Goal: Use online tool/utility: Utilize a website feature to perform a specific function

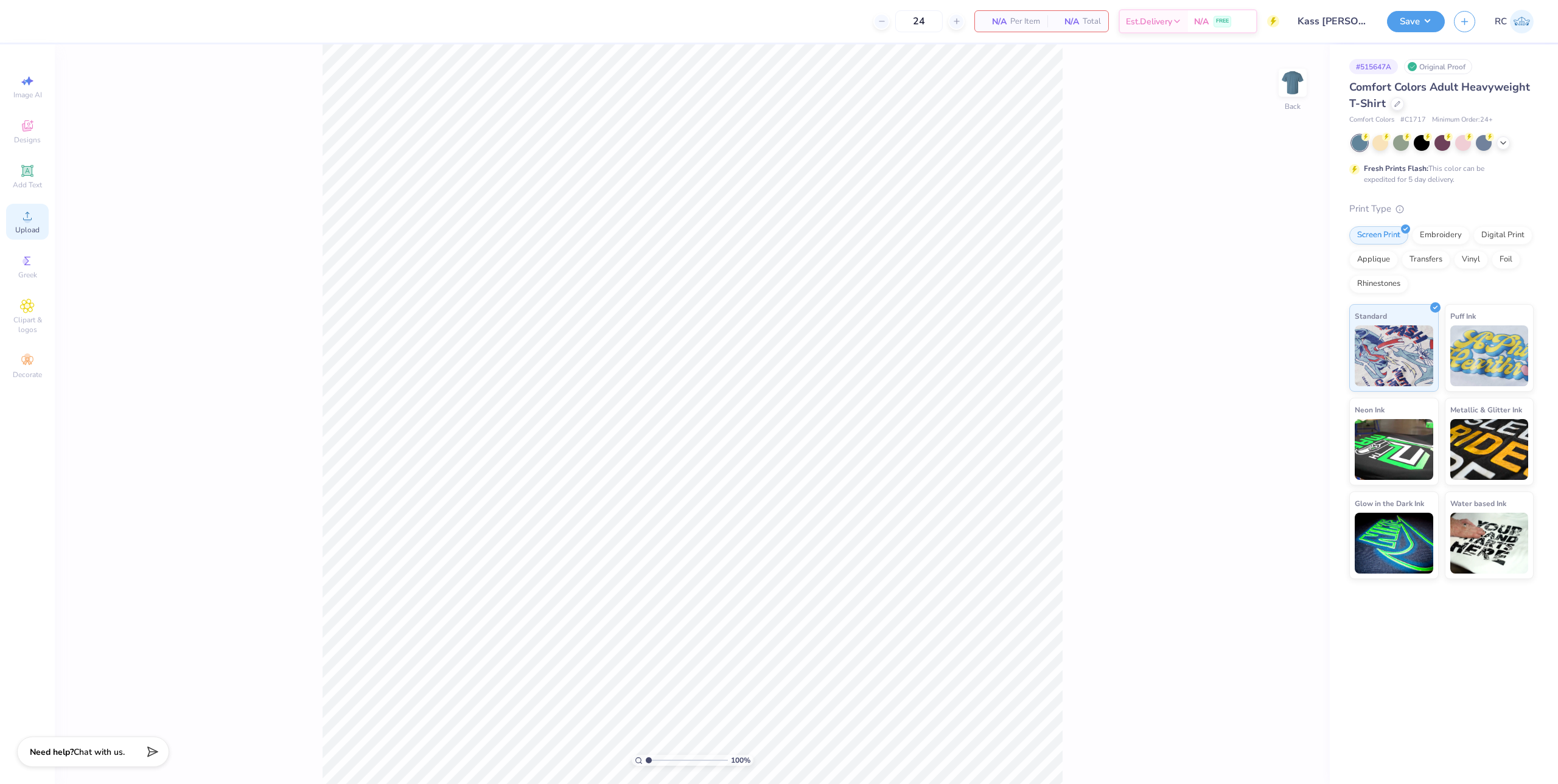
click at [24, 221] on icon at bounding box center [27, 216] width 14 height 14
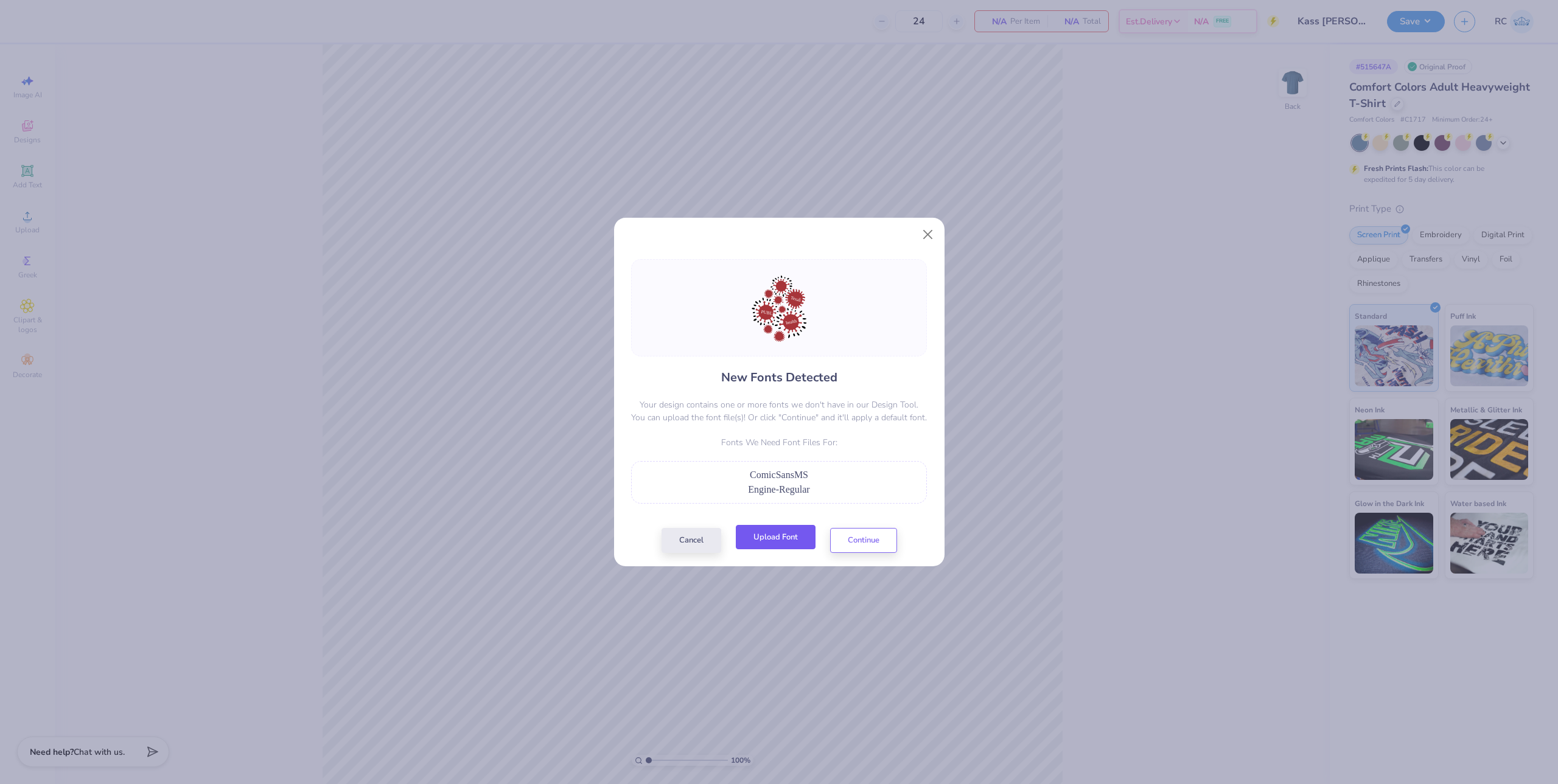
click at [773, 540] on button "Upload Font" at bounding box center [775, 538] width 80 height 25
click at [775, 537] on button "Upload Font" at bounding box center [775, 538] width 80 height 25
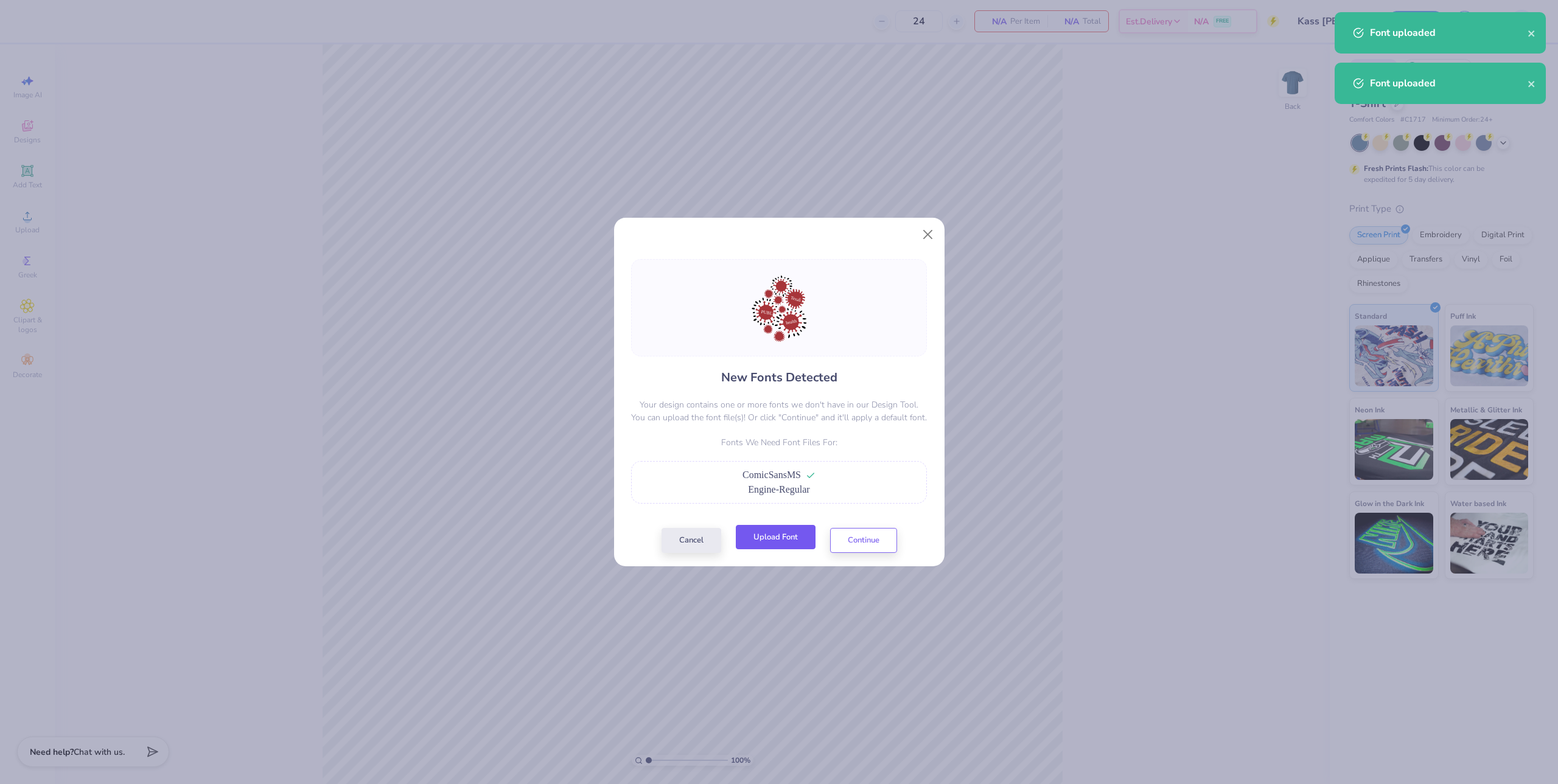
click at [794, 540] on button "Upload Font" at bounding box center [775, 538] width 80 height 25
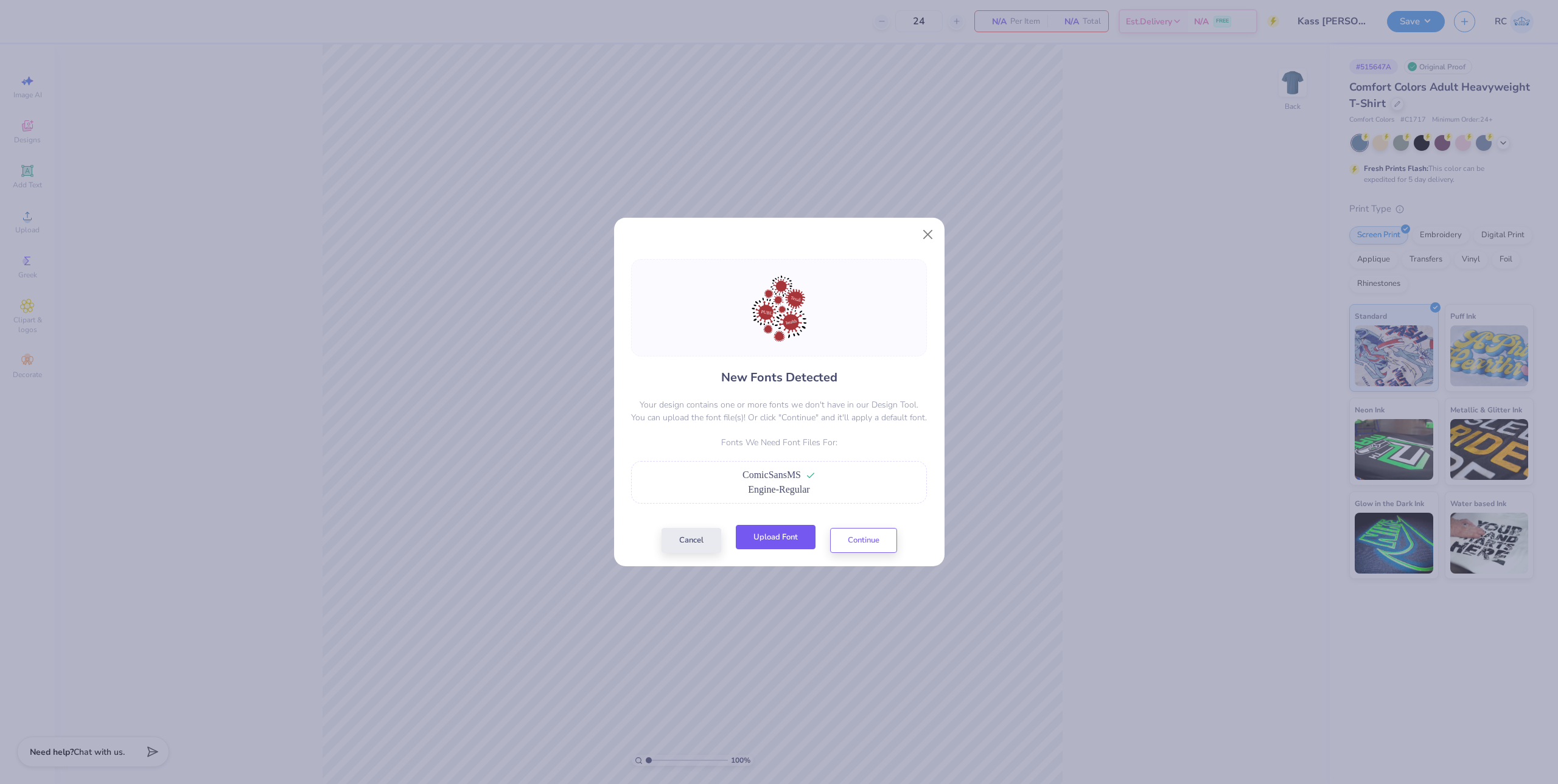
click at [771, 530] on button "Upload Font" at bounding box center [775, 538] width 80 height 25
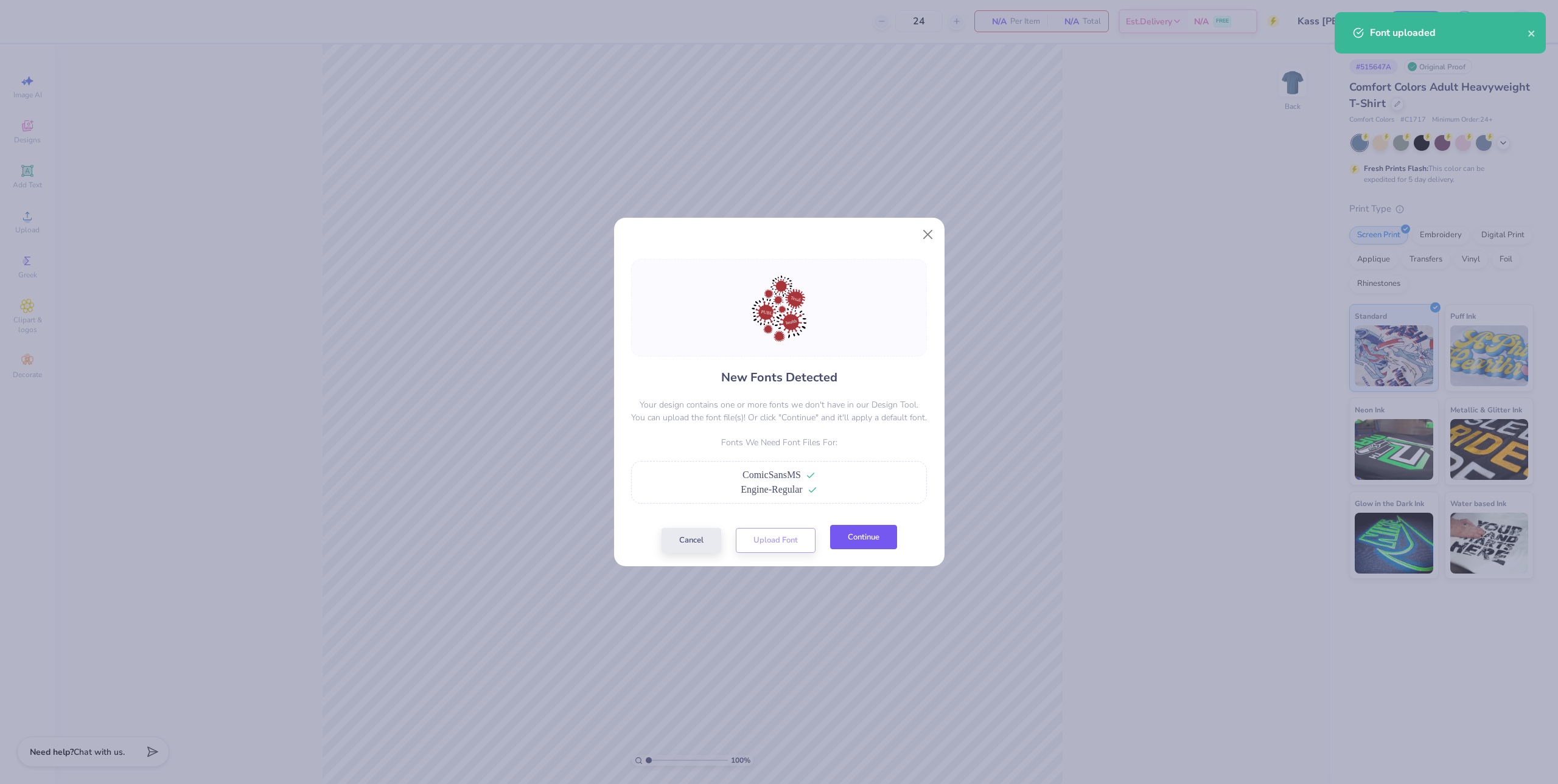
click at [858, 542] on button "Continue" at bounding box center [863, 538] width 67 height 25
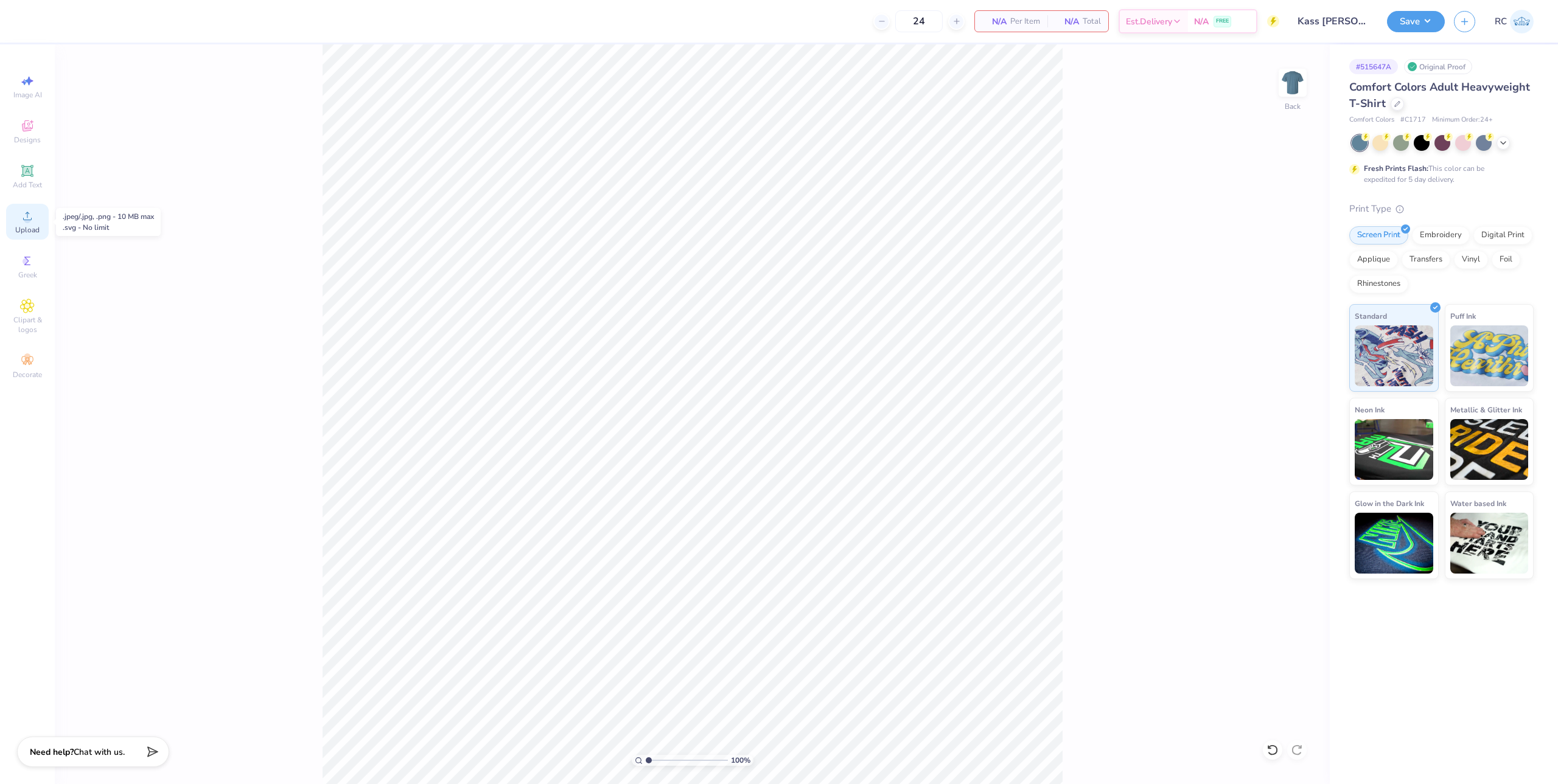
click at [27, 222] on circle at bounding box center [27, 219] width 6 height 6
click at [1286, 357] on input "14.17" at bounding box center [1284, 358] width 43 height 17
type input "12.50"
type input "15.15"
type input "4.92"
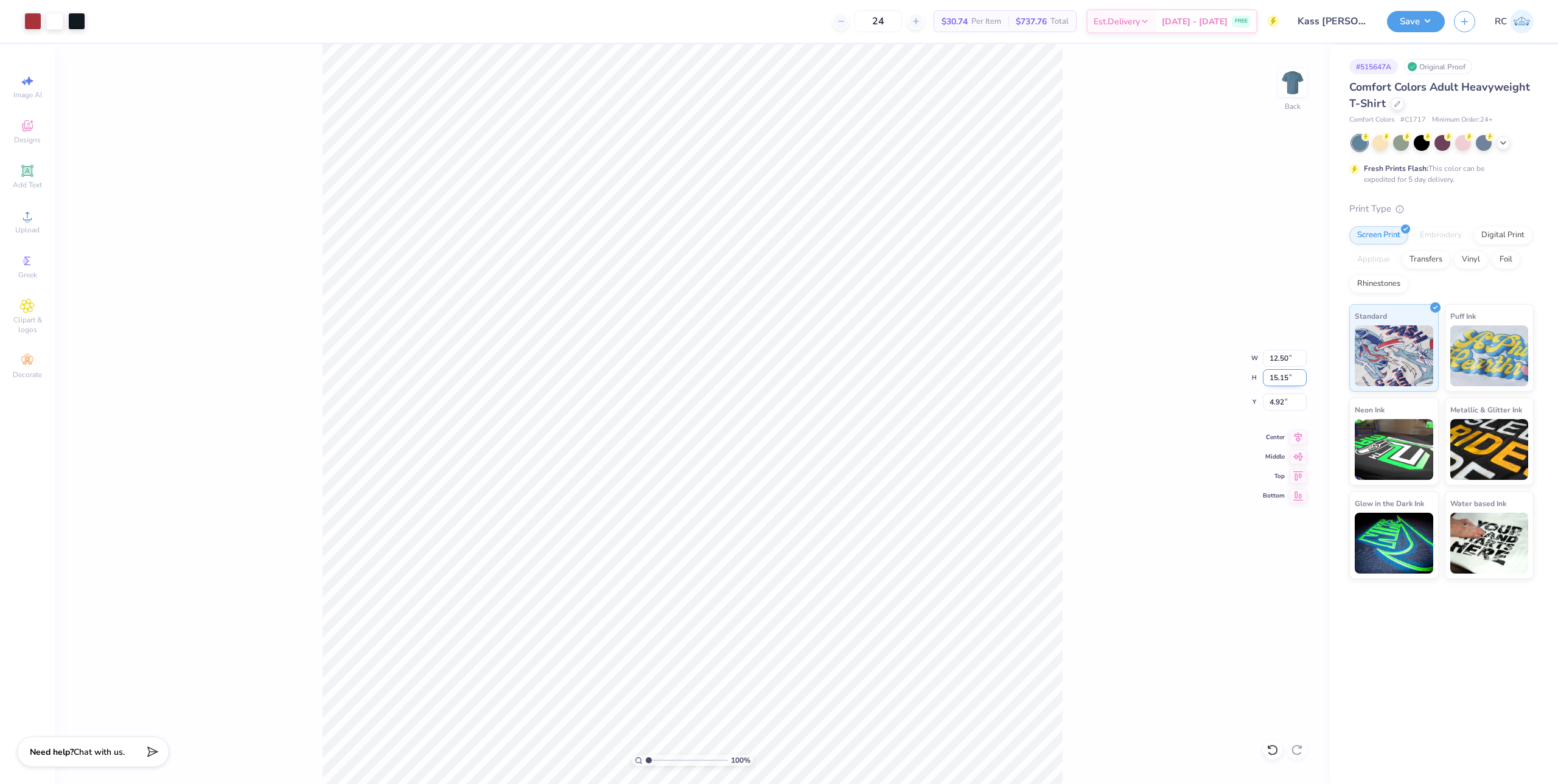
click at [1293, 378] on input "15.15" at bounding box center [1284, 378] width 43 height 17
type input "15"
type input "12.38"
type input "15.00"
click at [1287, 403] on input "5.00" at bounding box center [1284, 403] width 43 height 17
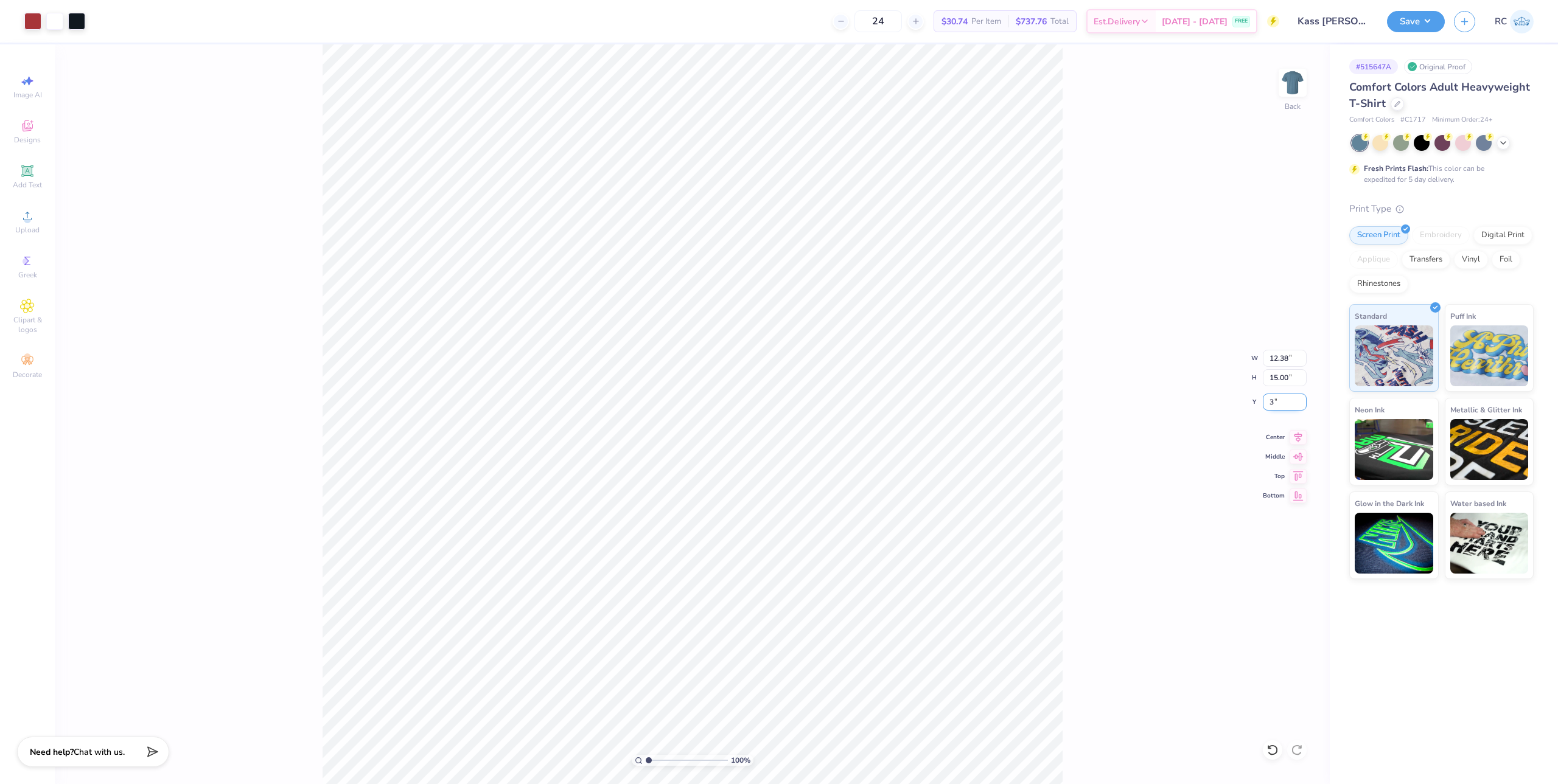
type input "3.00"
click at [1290, 359] on input "12.38" at bounding box center [1284, 358] width 43 height 17
type input "11.00"
type input "13.33"
click at [1288, 398] on input "3.83" at bounding box center [1284, 403] width 43 height 17
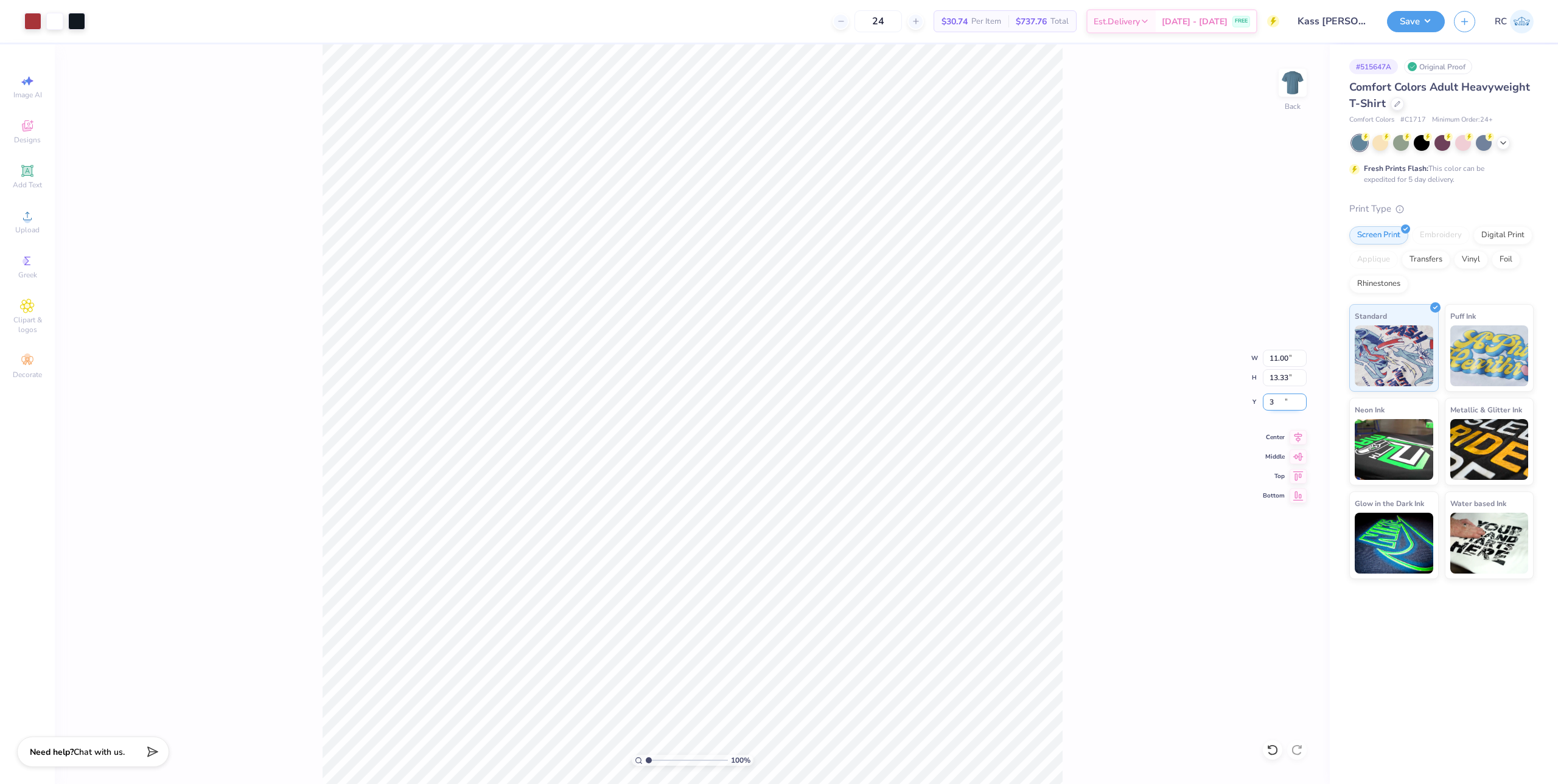
type input "3.00"
click at [30, 224] on div "Upload" at bounding box center [28, 221] width 43 height 36
click at [1291, 352] on input "14.17" at bounding box center [1284, 358] width 43 height 17
type input "11.00"
type input "13.33"
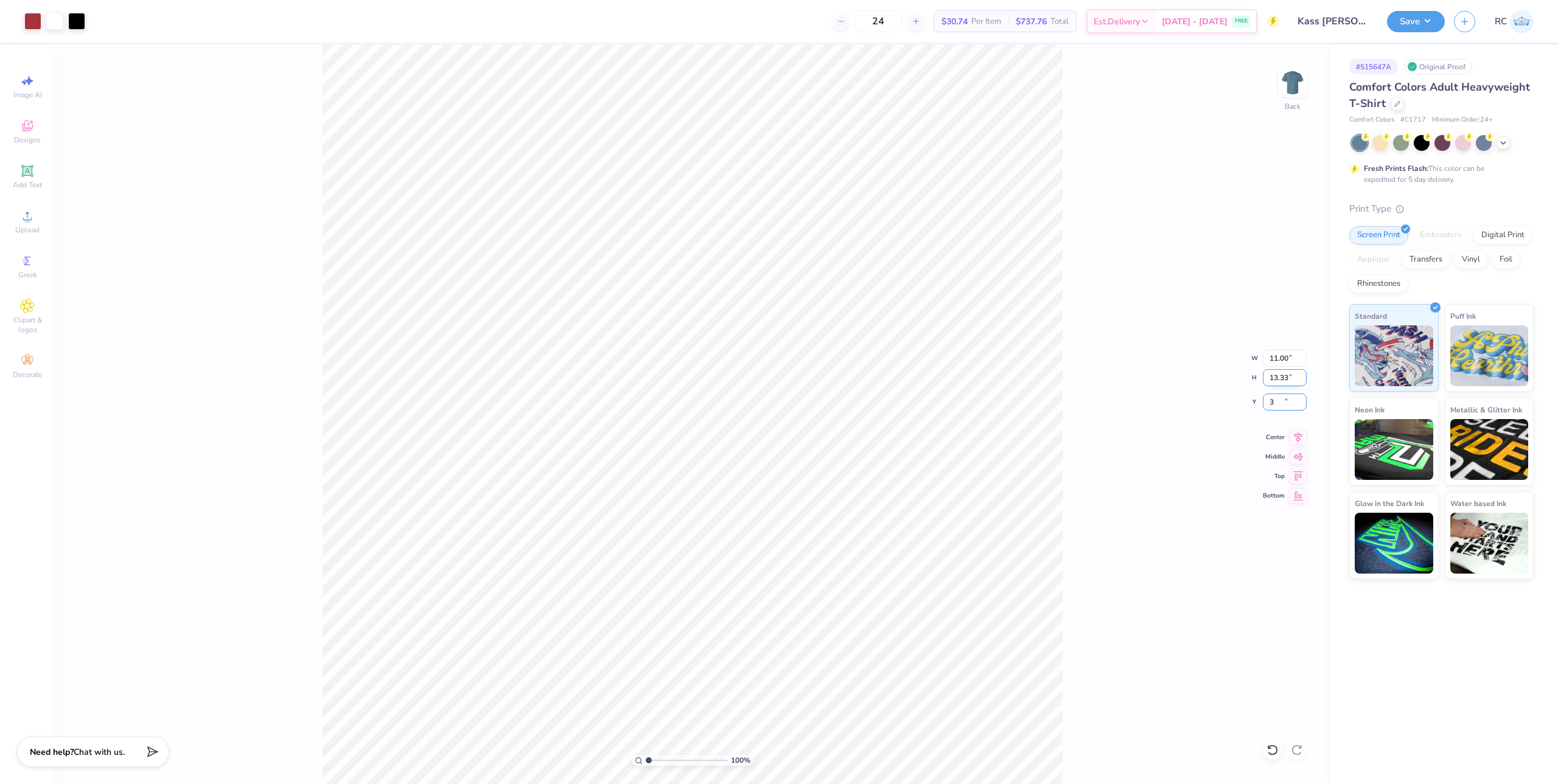
type input "3.00"
click at [1115, 251] on div "100 % Back" at bounding box center [692, 414] width 1275 height 740
click at [1418, 24] on button "Save" at bounding box center [1415, 20] width 58 height 21
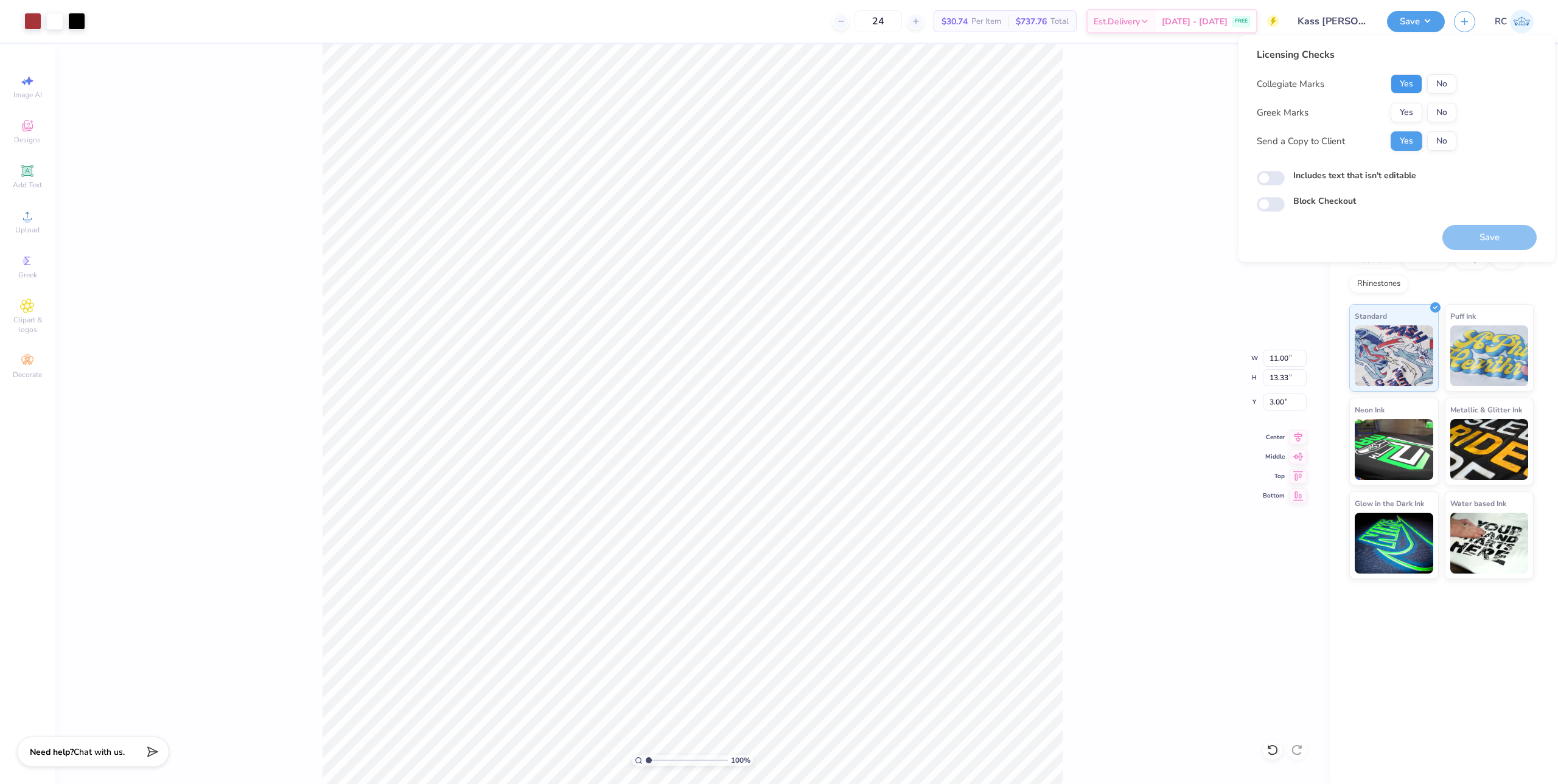
click at [1406, 80] on button "Yes" at bounding box center [1406, 84] width 32 height 20
click at [1450, 114] on button "No" at bounding box center [1441, 112] width 29 height 20
click at [1494, 239] on button "Save" at bounding box center [1489, 238] width 94 height 25
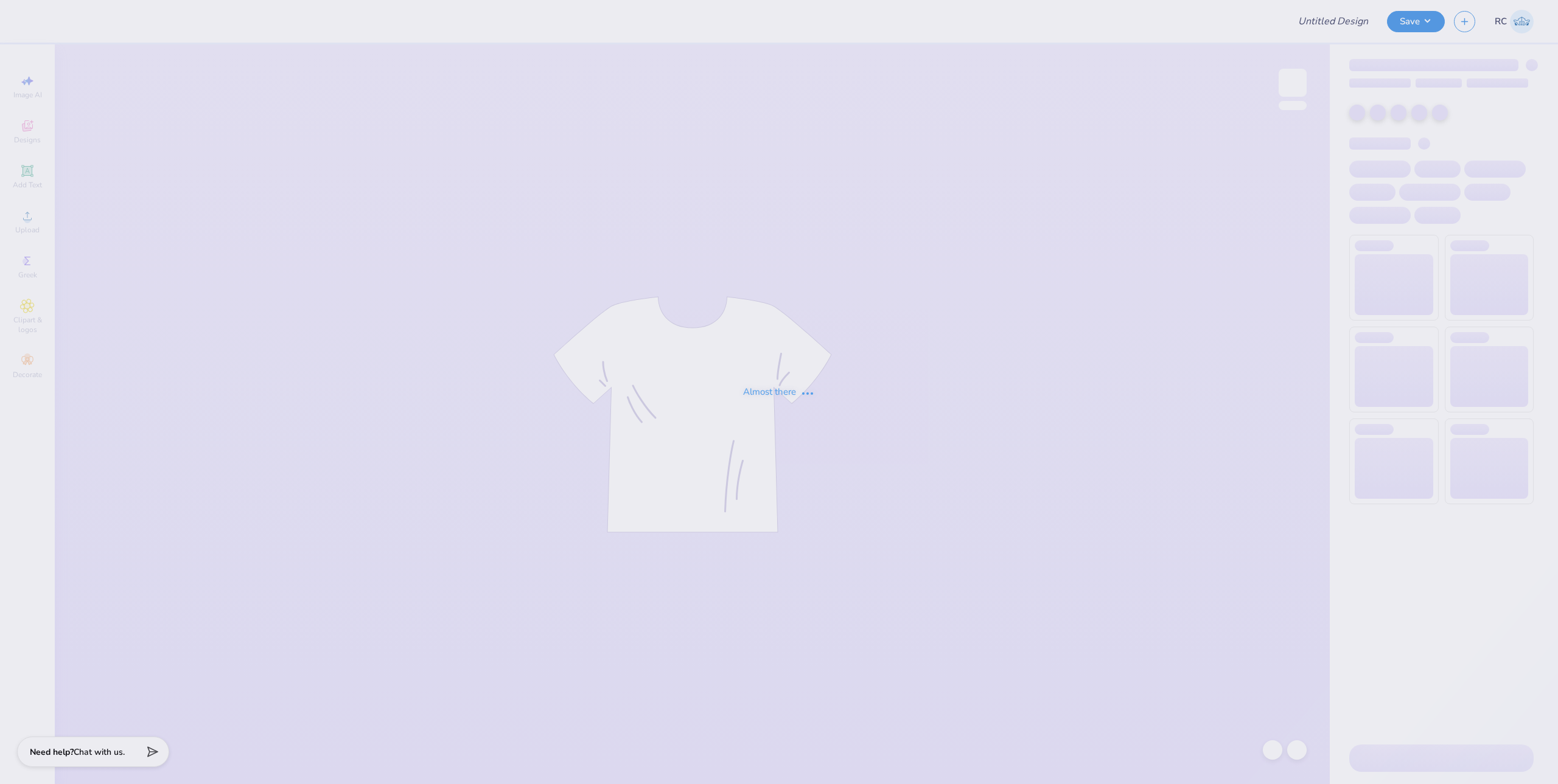
type input "Kass [PERSON_NAME] : The [GEOGRAPHIC_DATA][US_STATE]"
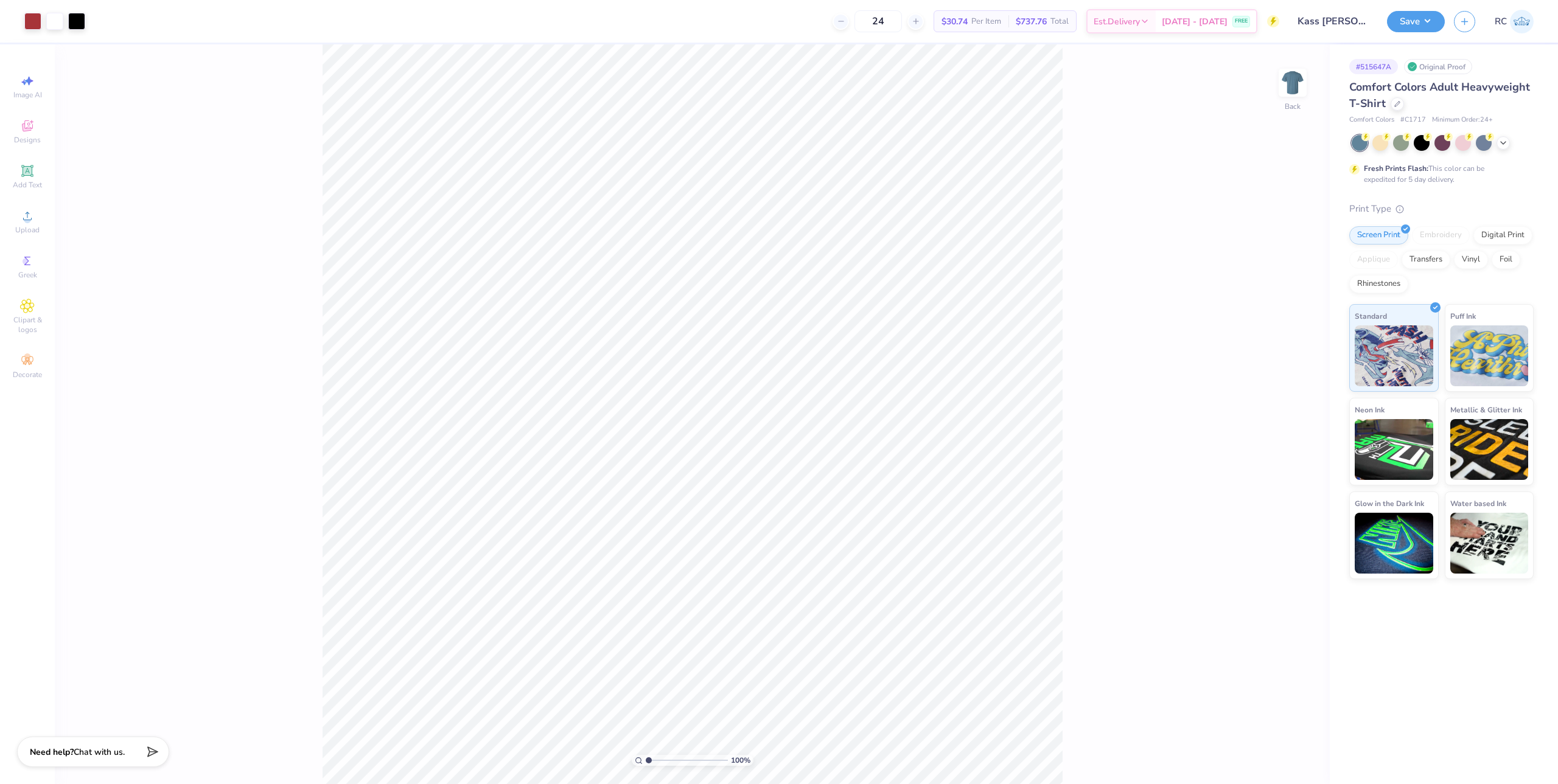
click at [1196, 513] on div "100 % Back" at bounding box center [692, 414] width 1275 height 740
click at [1282, 390] on input "13.33" at bounding box center [1284, 388] width 43 height 17
type input "13"
type input "10.73"
type input "13.00"
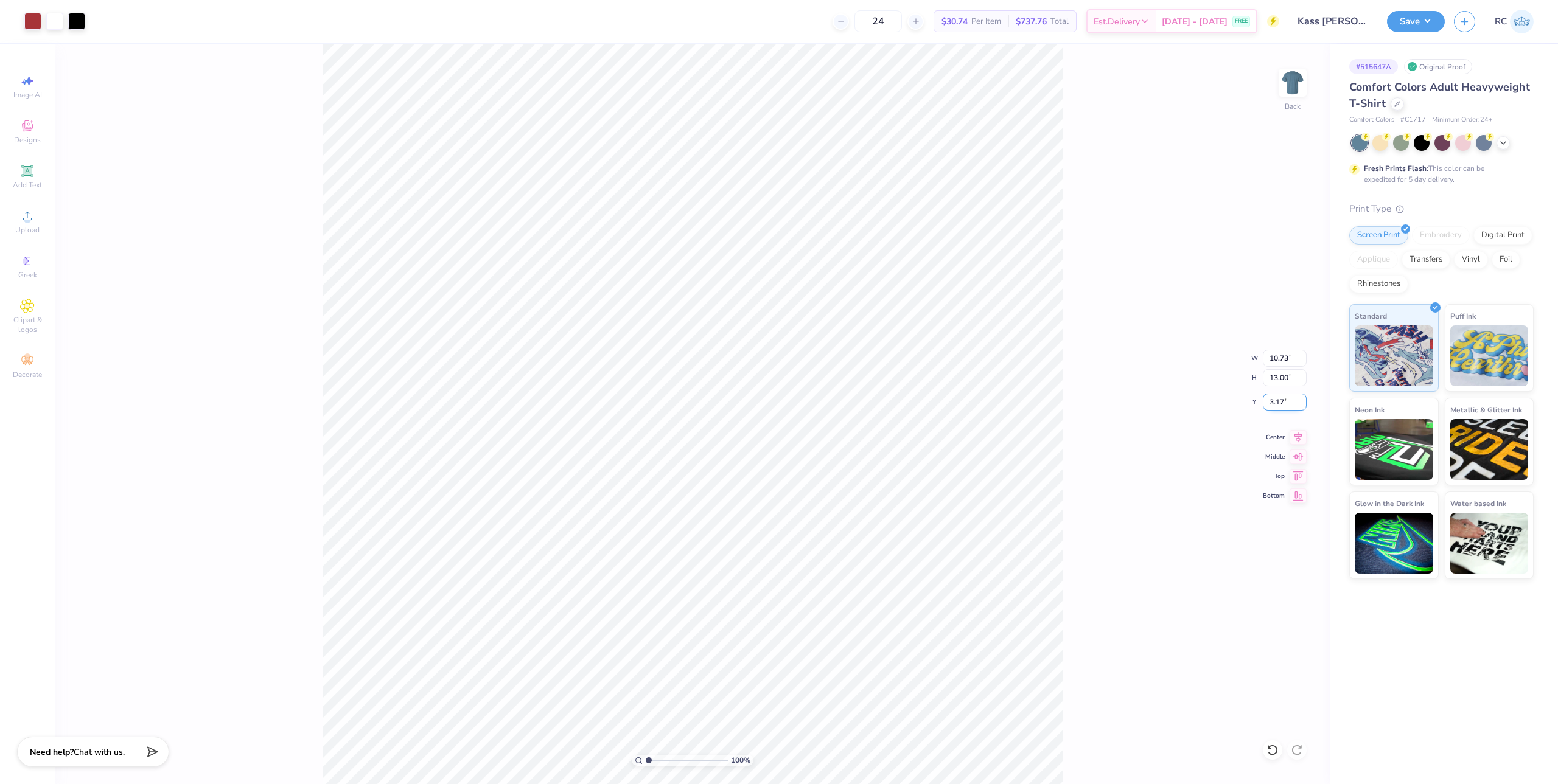
click at [1293, 407] on input "3.17" at bounding box center [1284, 403] width 43 height 17
type input "3.00"
click at [1421, 18] on button "Save" at bounding box center [1415, 20] width 58 height 21
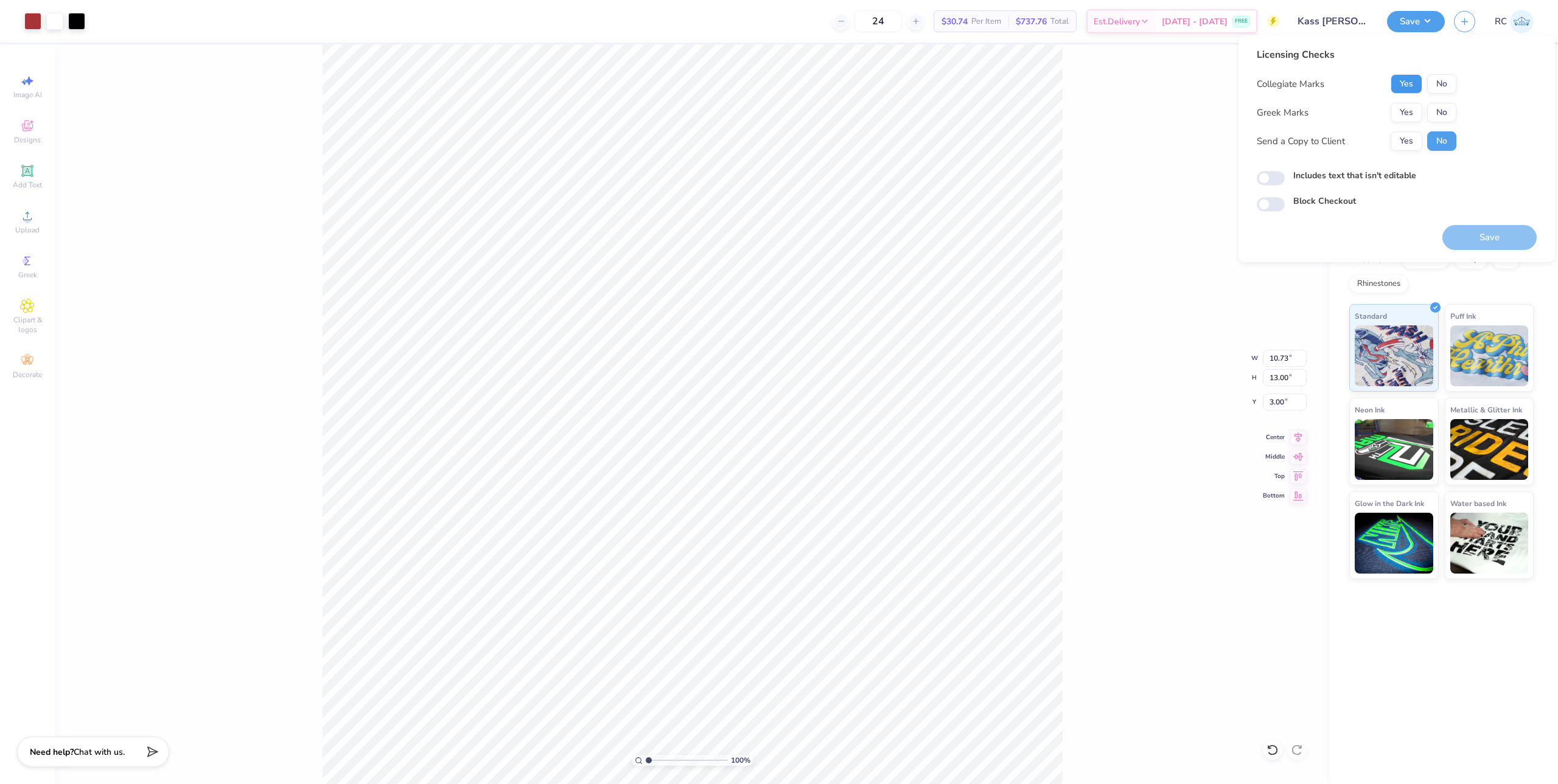
click at [1410, 89] on button "Yes" at bounding box center [1406, 84] width 32 height 20
click at [1443, 116] on button "No" at bounding box center [1441, 112] width 29 height 20
